Goal: Information Seeking & Learning: Learn about a topic

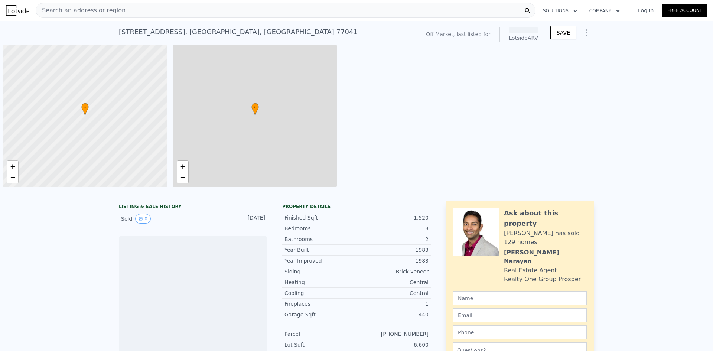
scroll to position [0, 3]
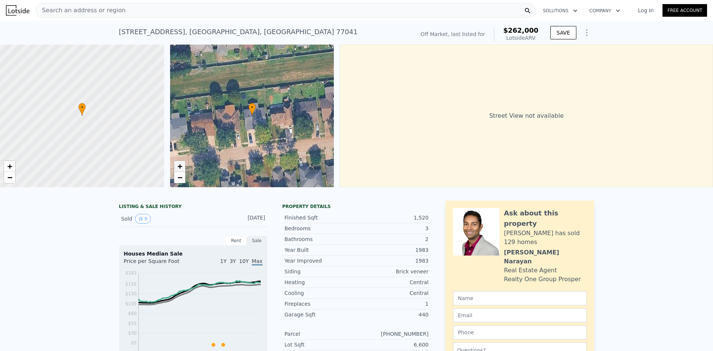
click at [181, 169] on span "+" at bounding box center [179, 165] width 5 height 9
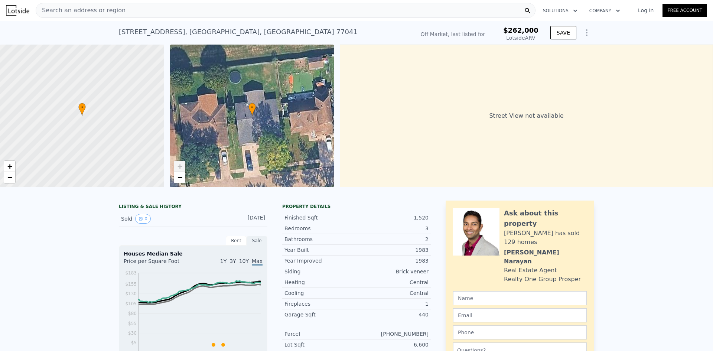
click at [181, 169] on span "+" at bounding box center [179, 165] width 5 height 9
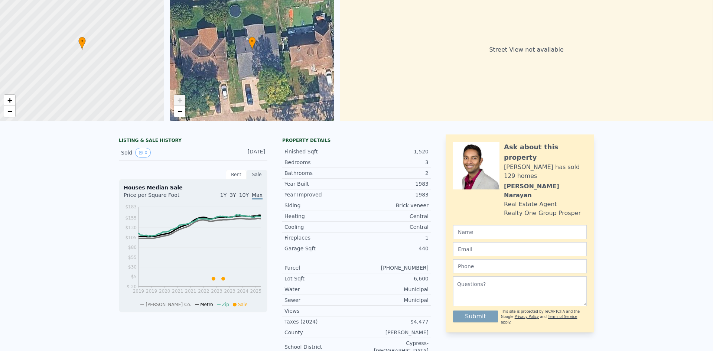
scroll to position [0, 0]
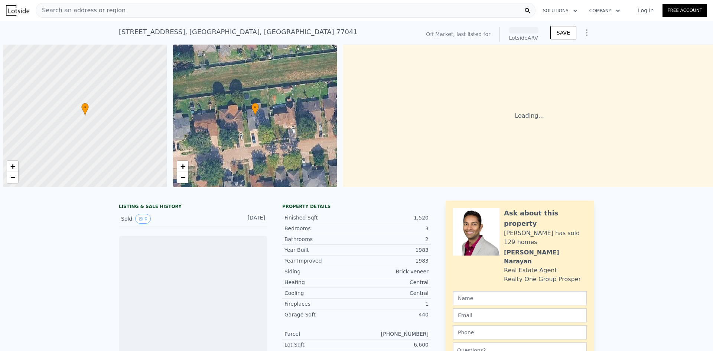
scroll to position [0, 3]
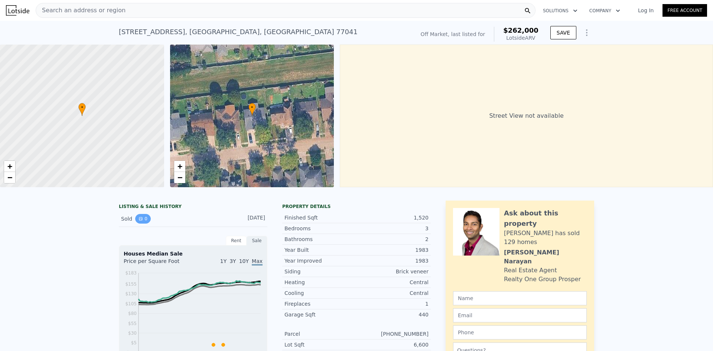
click at [142, 223] on button "0" at bounding box center [143, 219] width 16 height 10
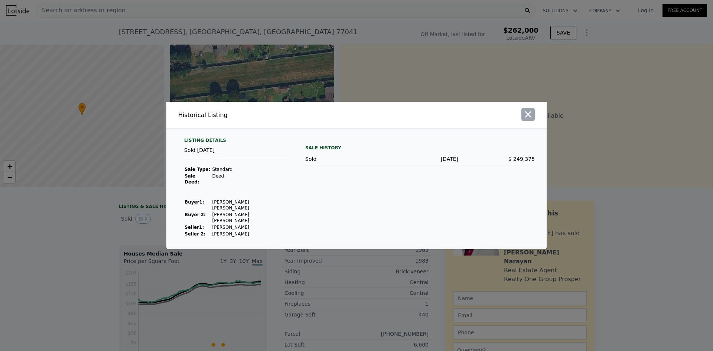
click at [526, 120] on icon "button" at bounding box center [528, 114] width 10 height 10
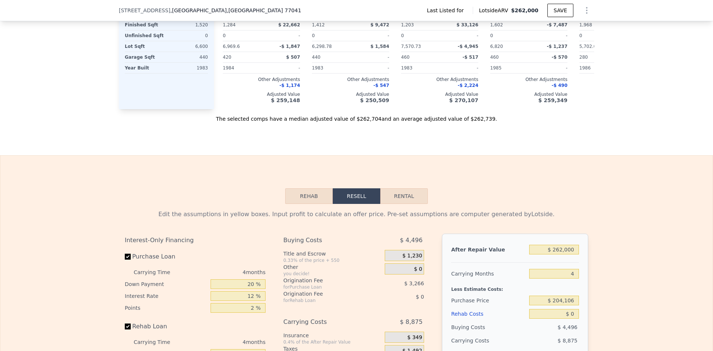
scroll to position [801, 0]
click at [308, 204] on button "Rehab" at bounding box center [309, 197] width 48 height 16
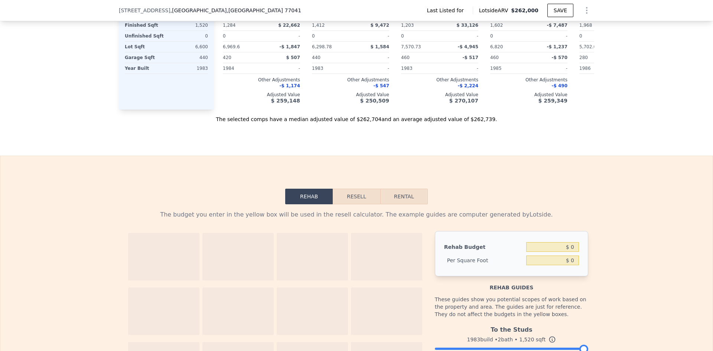
click at [403, 204] on button "Rental" at bounding box center [404, 197] width 48 height 16
select select "30"
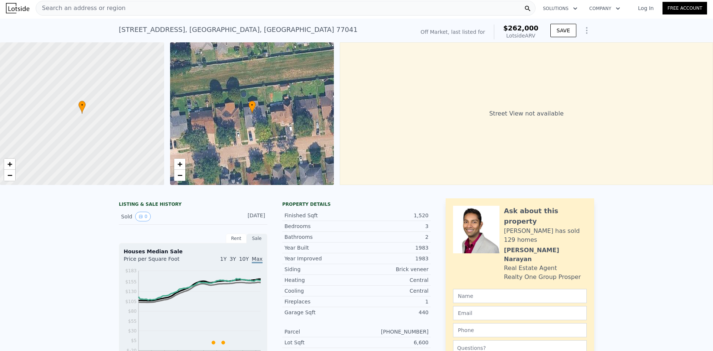
scroll to position [0, 0]
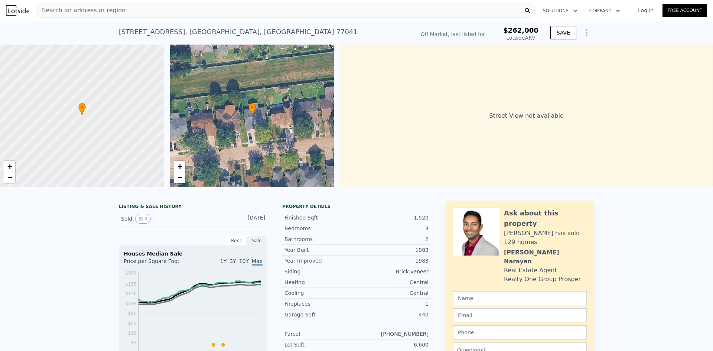
click at [374, 181] on div "Street View not available" at bounding box center [526, 116] width 373 height 143
click at [586, 33] on icon "Show Options" at bounding box center [586, 33] width 1 height 6
click at [413, 221] on div "1,520" at bounding box center [392, 217] width 72 height 7
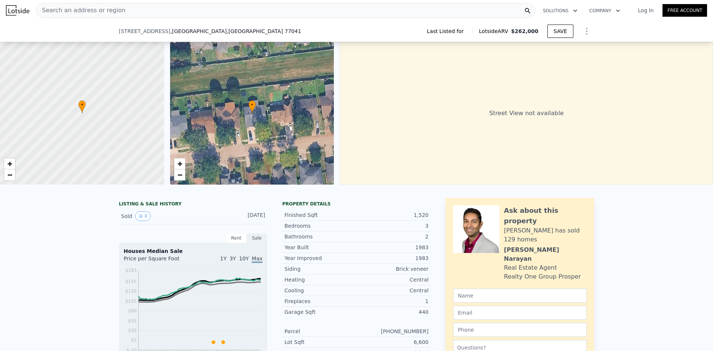
scroll to position [84, 0]
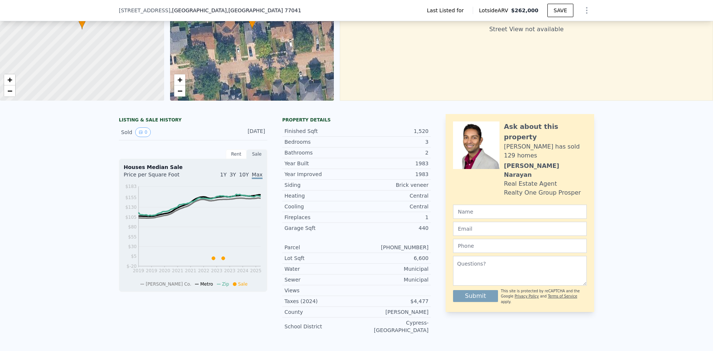
click at [256, 159] on div "Sale" at bounding box center [256, 154] width 21 height 10
click at [230, 159] on div "Rent" at bounding box center [236, 154] width 21 height 10
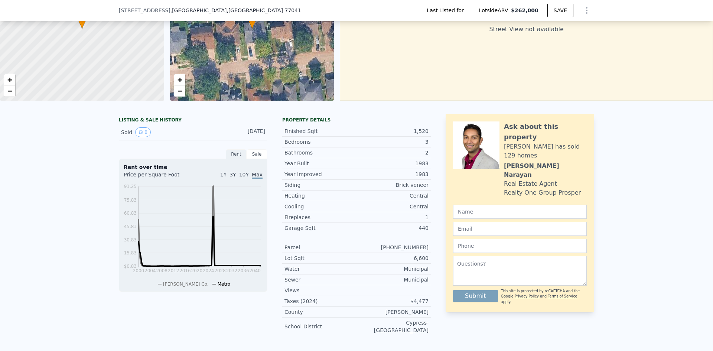
click at [236, 159] on div "Rent" at bounding box center [236, 154] width 21 height 10
click at [258, 159] on div "Sale" at bounding box center [256, 154] width 21 height 10
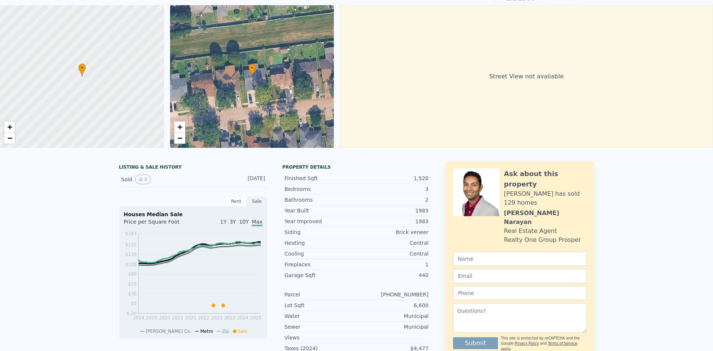
scroll to position [0, 0]
